Goal: Task Accomplishment & Management: Manage account settings

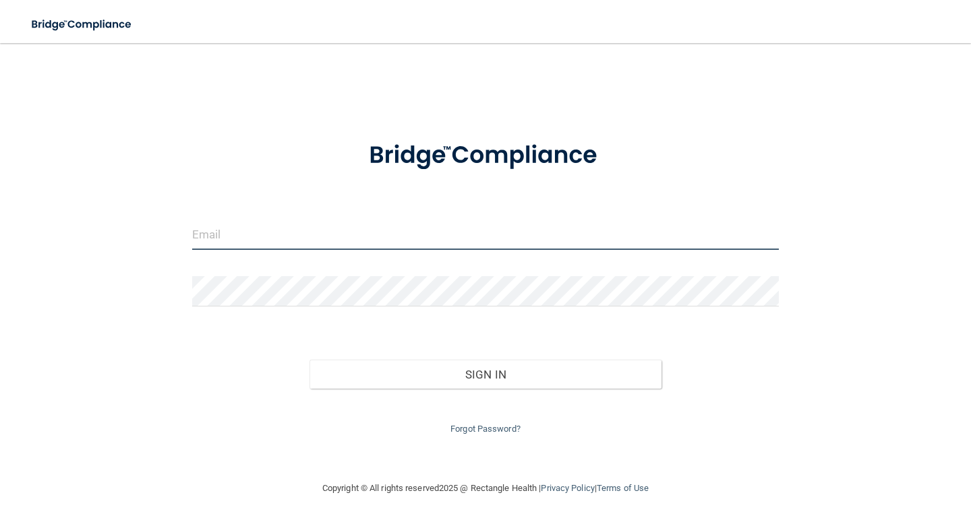
click at [326, 241] on input "email" at bounding box center [485, 235] width 586 height 30
type input "[EMAIL_ADDRESS][DOMAIN_NAME]"
click at [247, 239] on input "email" at bounding box center [485, 235] width 586 height 30
type input "laurak@lindgrendentalcare.com"
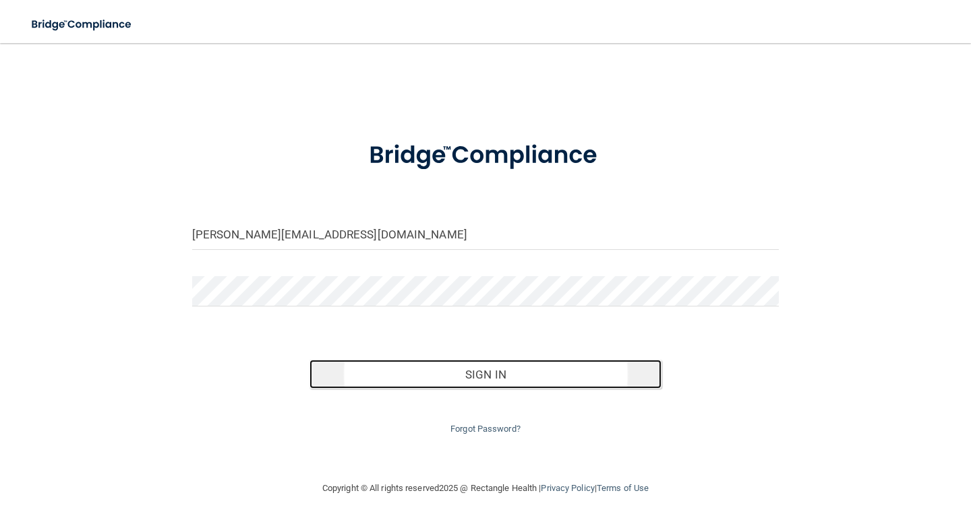
click at [477, 370] on button "Sign In" at bounding box center [485, 375] width 352 height 30
